Goal: Information Seeking & Learning: Find specific page/section

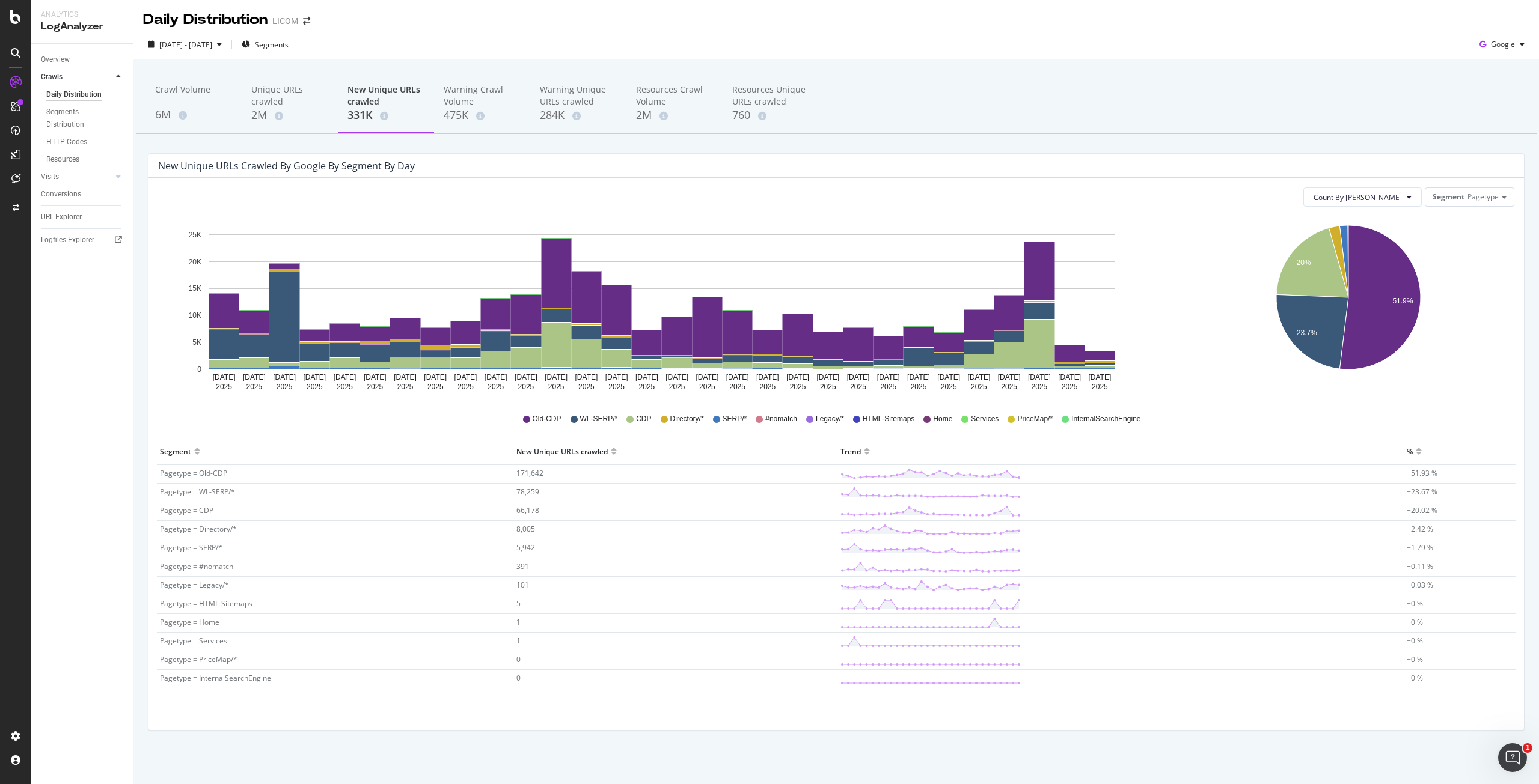
drag, startPoint x: 1972, startPoint y: 0, endPoint x: 1093, endPoint y: 104, distance: 885.1
click at [1093, 104] on div "Crawl Volume 6M Unique URLs crawled 2M New Unique URLs crawled 331K Warning Cra…" at bounding box center [836, 104] width 1401 height 60
click at [59, 216] on div "URL Explorer" at bounding box center [61, 218] width 41 height 13
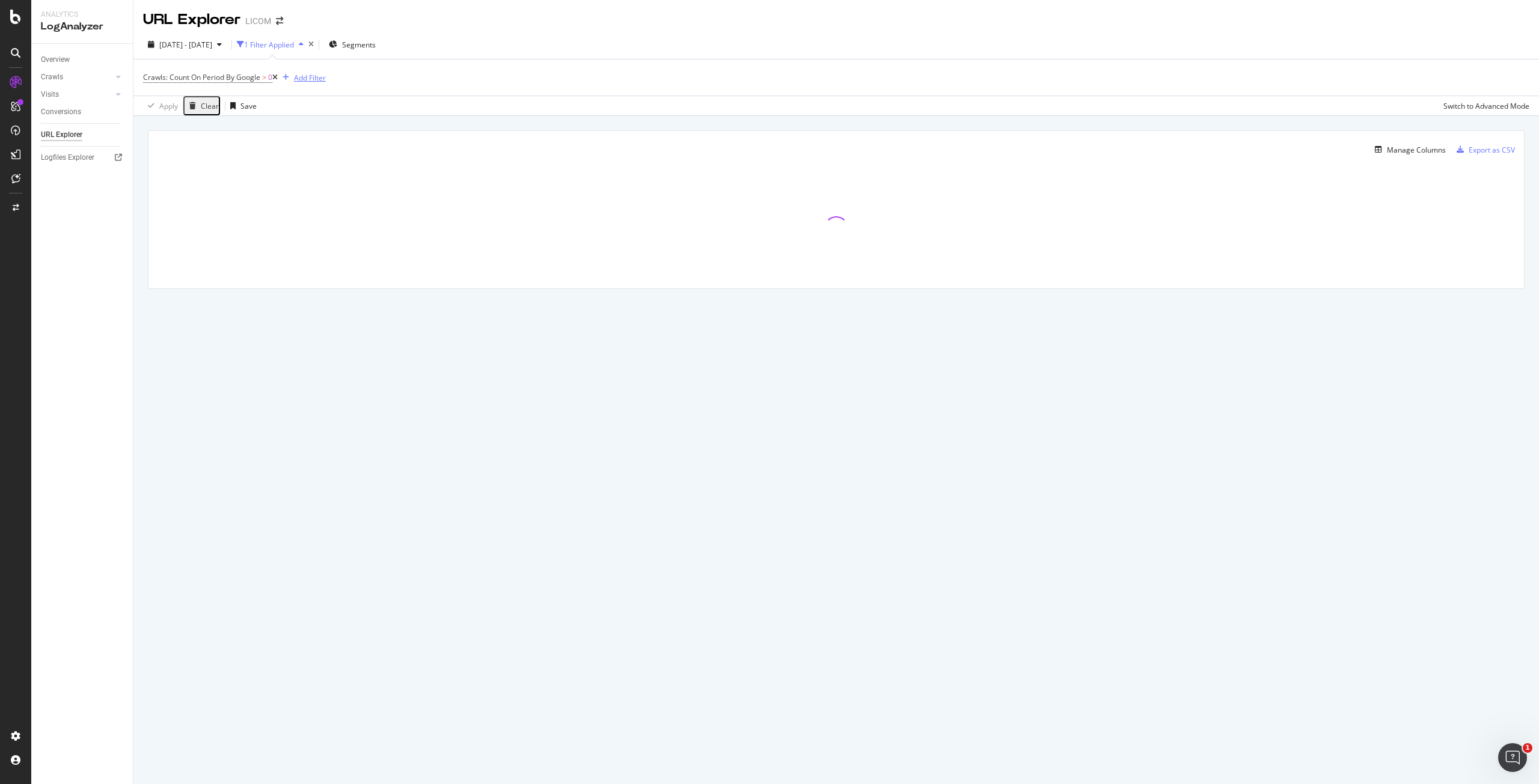
click at [321, 78] on div "Add Filter" at bounding box center [310, 78] width 32 height 10
click at [420, 100] on div "Full URL" at bounding box center [442, 95] width 42 height 10
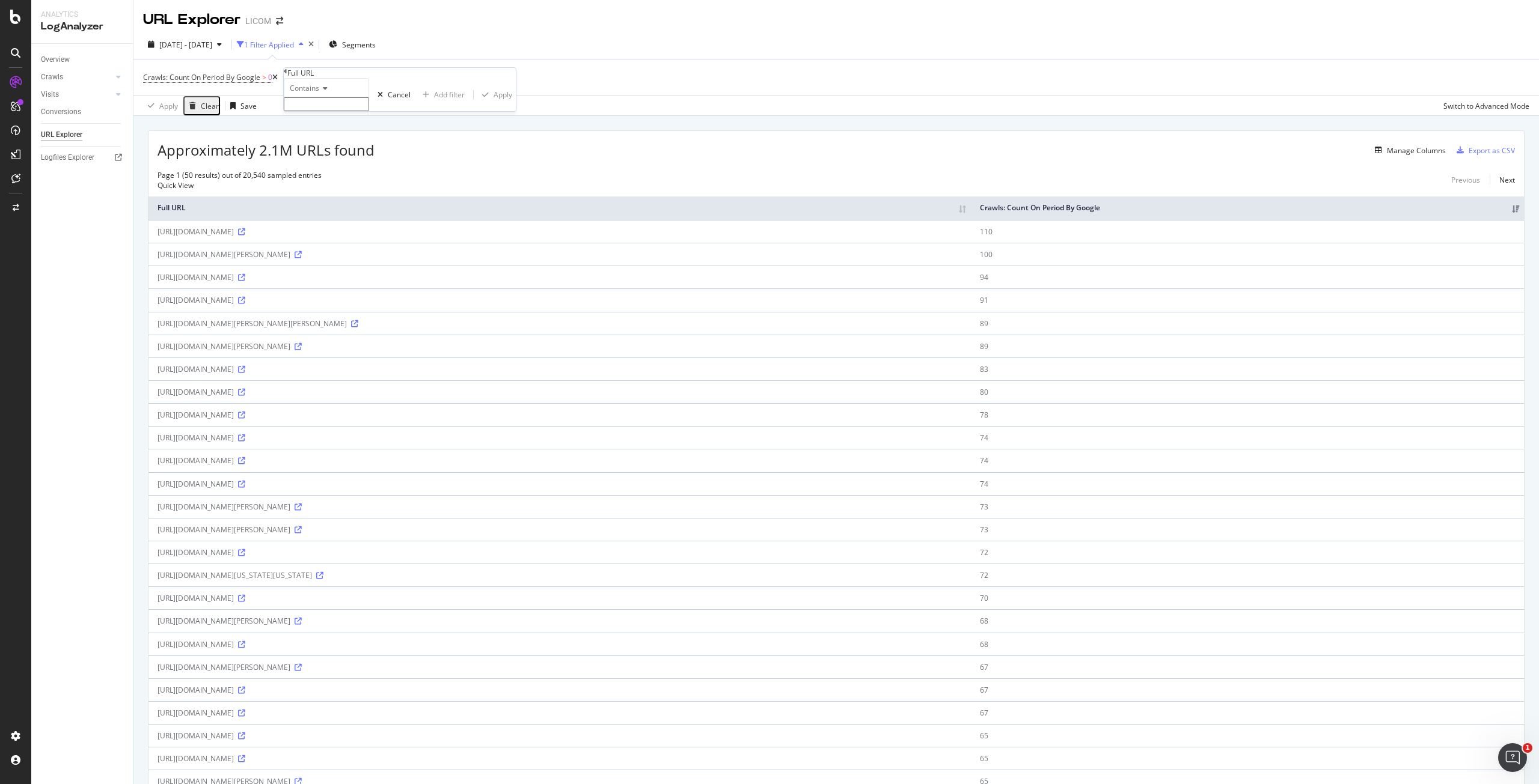
click at [362, 111] on input "text" at bounding box center [326, 104] width 86 height 14
type input "mettre-en-location"
click at [477, 102] on div "button" at bounding box center [485, 98] width 16 height 7
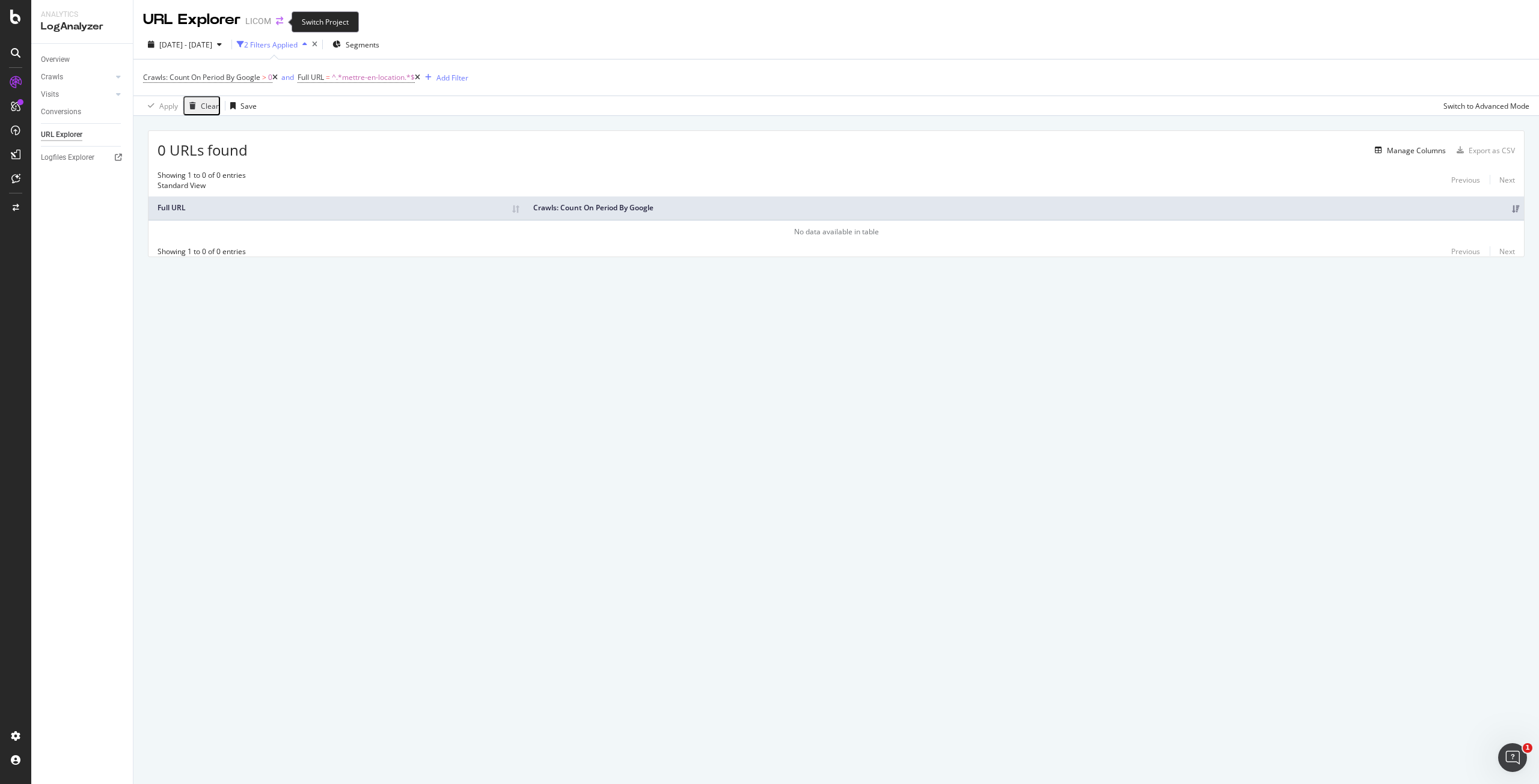
click at [279, 19] on icon "arrow-right-arrow-left" at bounding box center [279, 21] width 7 height 8
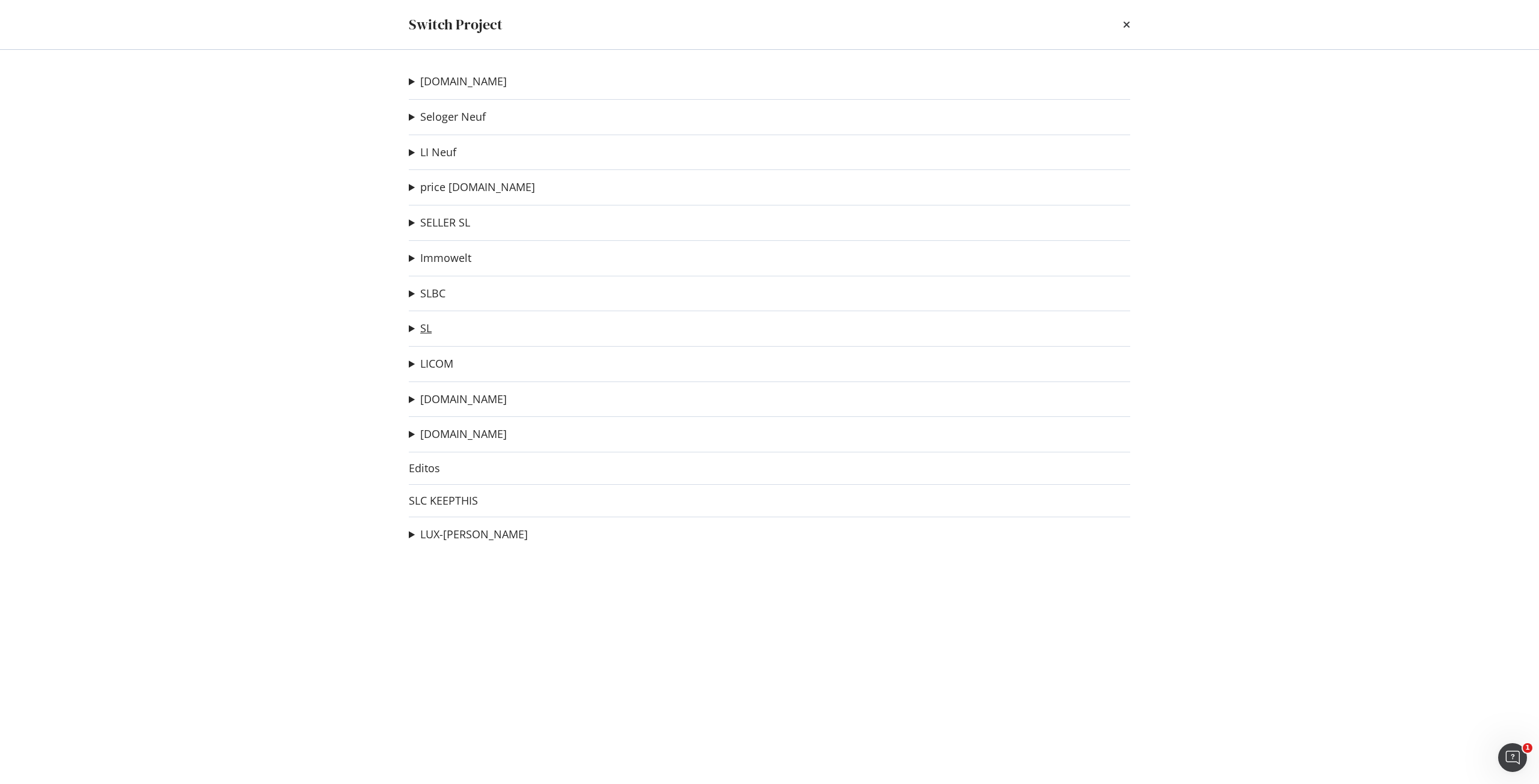
click at [429, 324] on link "SL" at bounding box center [426, 328] width 12 height 13
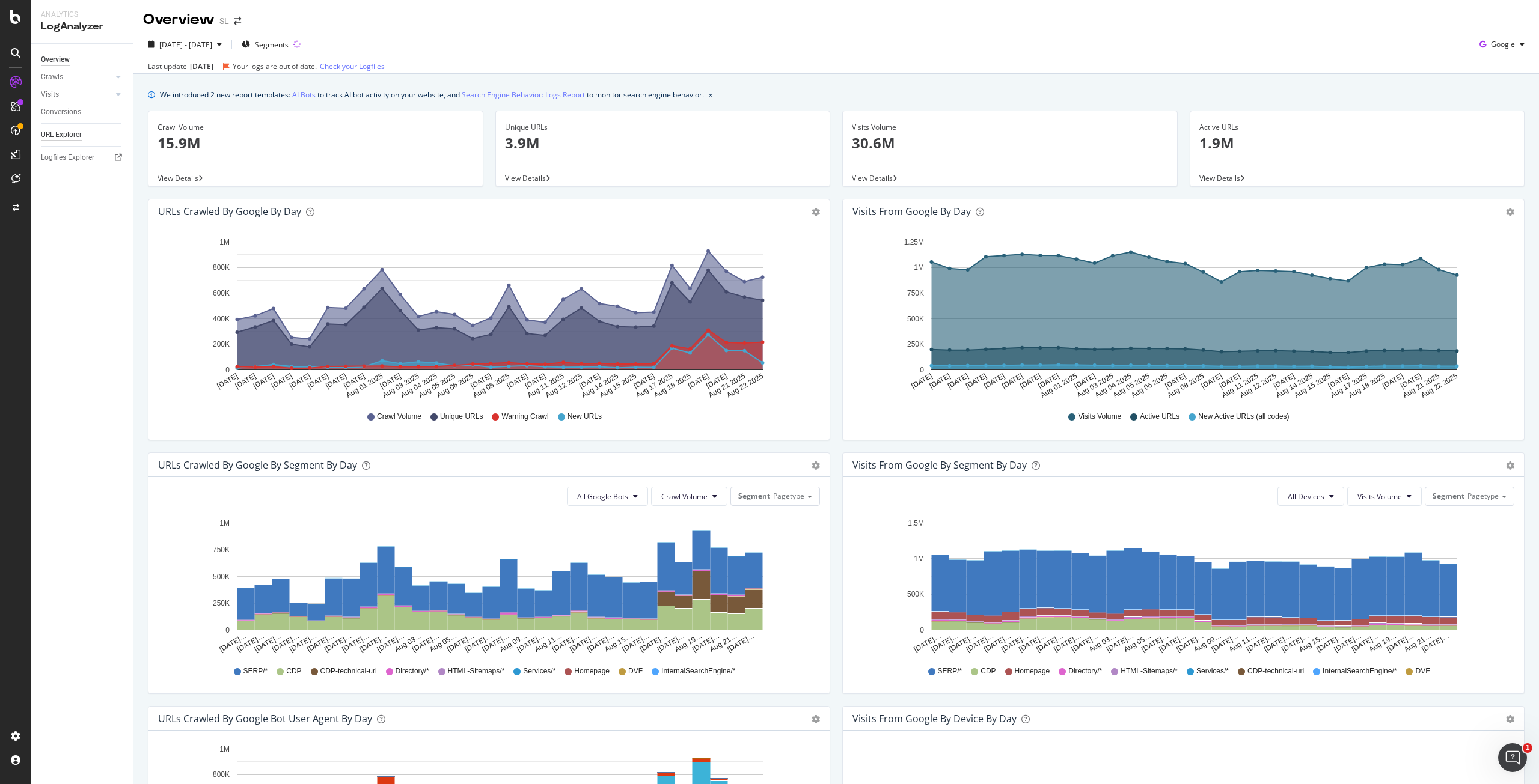
click at [75, 138] on div "URL Explorer" at bounding box center [61, 135] width 41 height 13
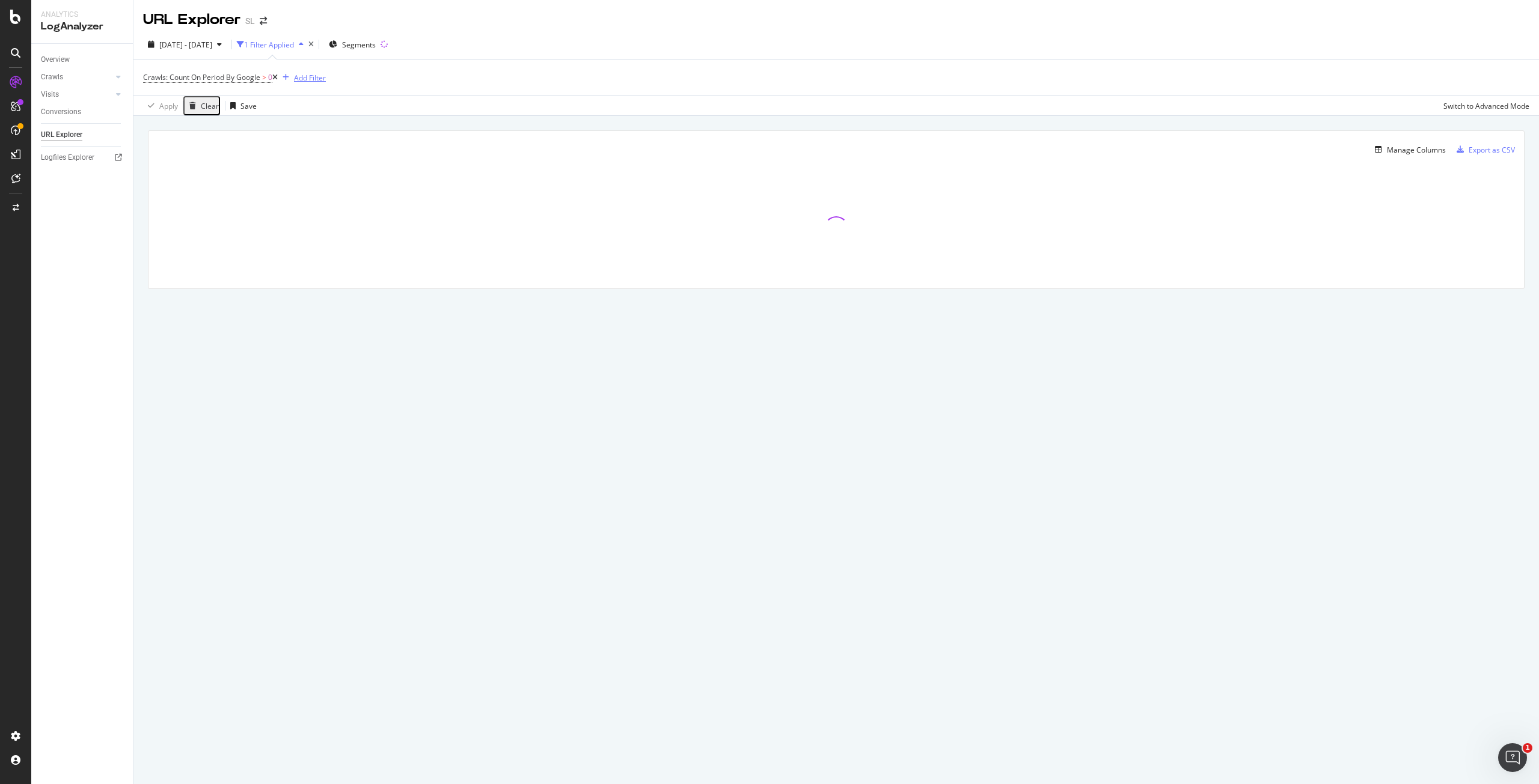
click at [310, 83] on div "Add Filter" at bounding box center [301, 77] width 48 height 14
click at [437, 89] on span "Full URL" at bounding box center [449, 84] width 26 height 10
click at [341, 111] on input "text" at bounding box center [326, 104] width 86 height 14
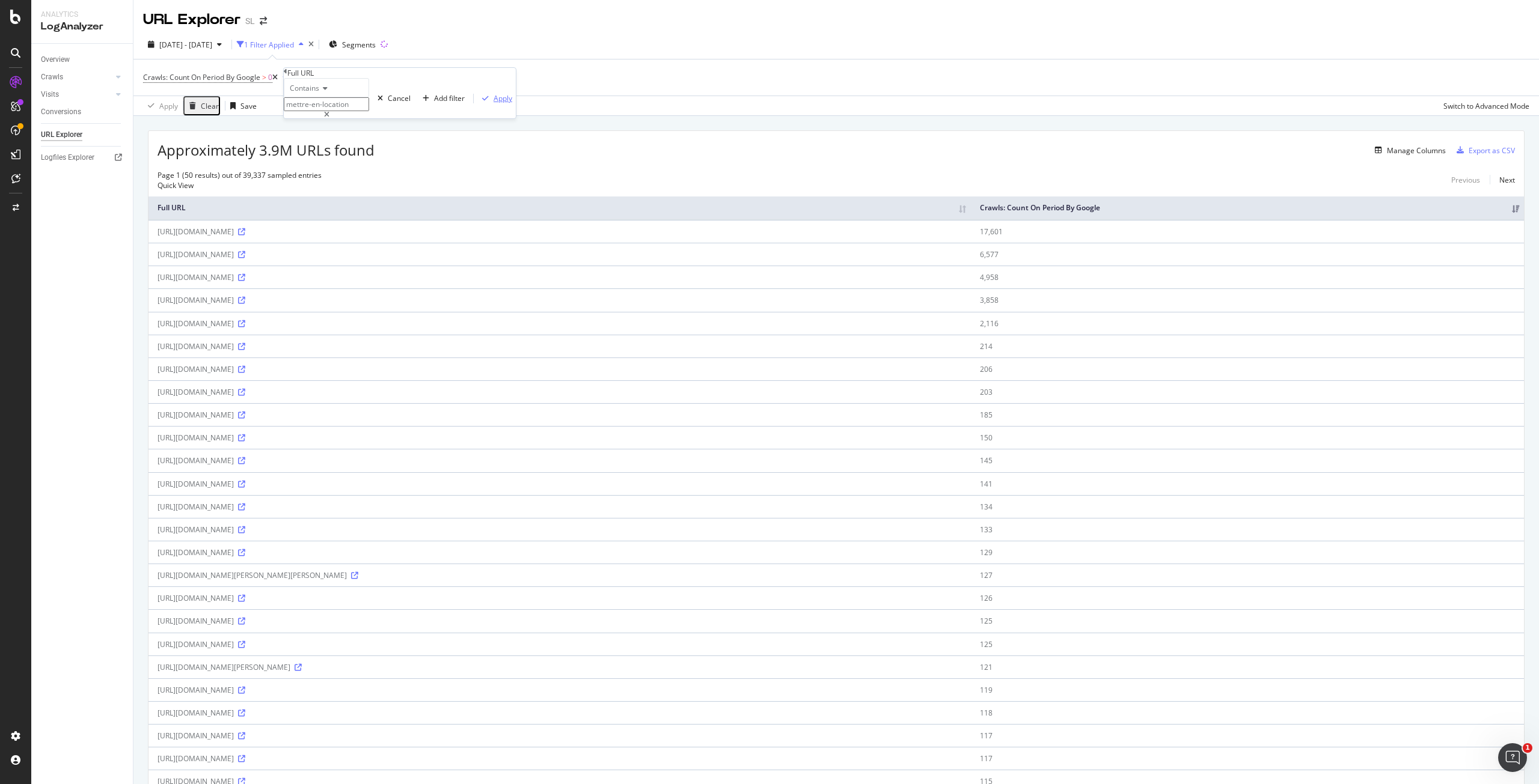
type input "mettre-en-location"
click at [494, 104] on div "Apply" at bounding box center [503, 98] width 19 height 10
